Goal: Task Accomplishment & Management: Complete application form

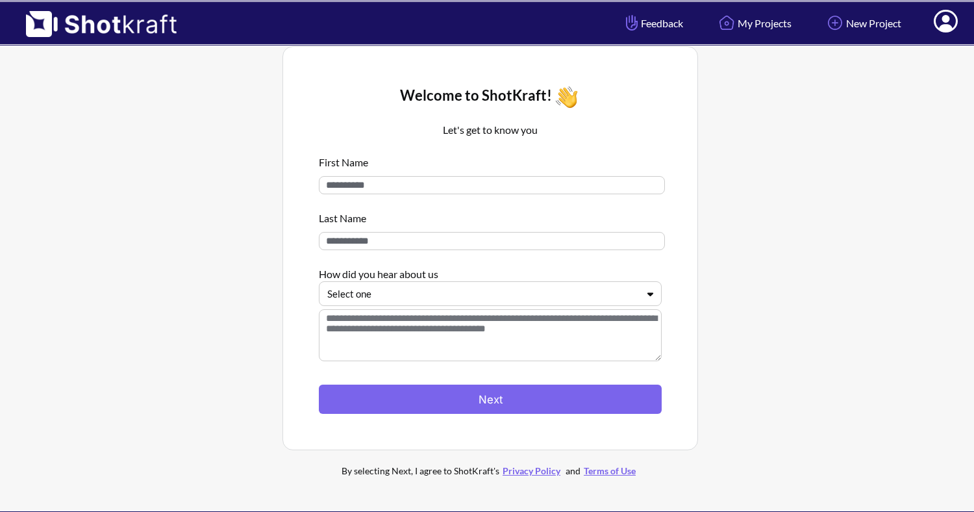
click at [394, 186] on input at bounding box center [492, 185] width 346 height 18
type input "*****"
click at [400, 293] on div at bounding box center [482, 293] width 310 height 15
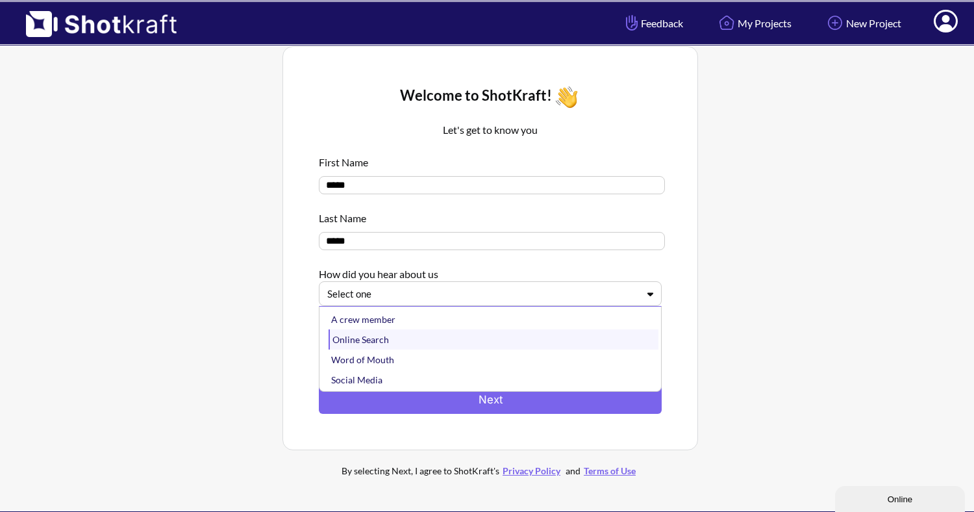
click at [395, 344] on div "Online Search" at bounding box center [494, 339] width 330 height 20
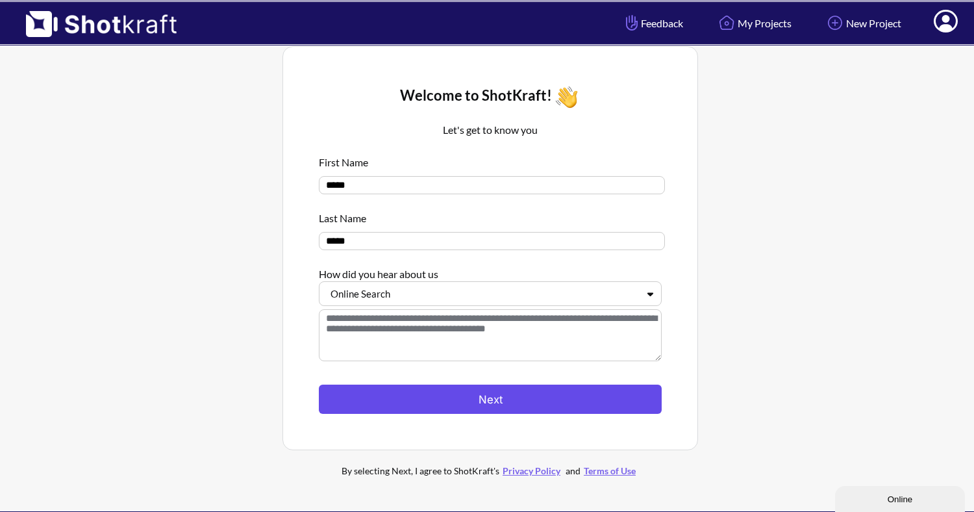
click at [424, 399] on button "Next" at bounding box center [490, 398] width 343 height 29
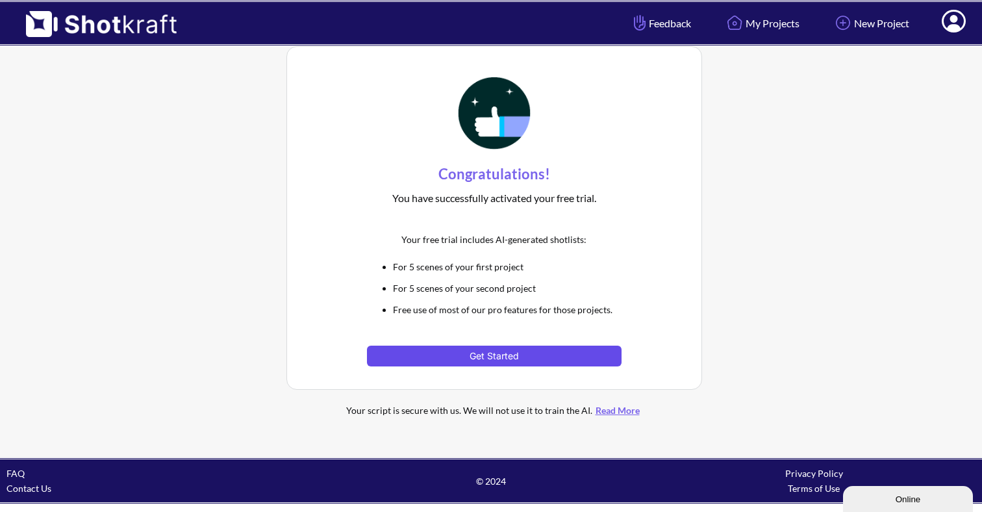
click at [477, 351] on button "Get Started" at bounding box center [494, 356] width 254 height 21
